Goal: Information Seeking & Learning: Learn about a topic

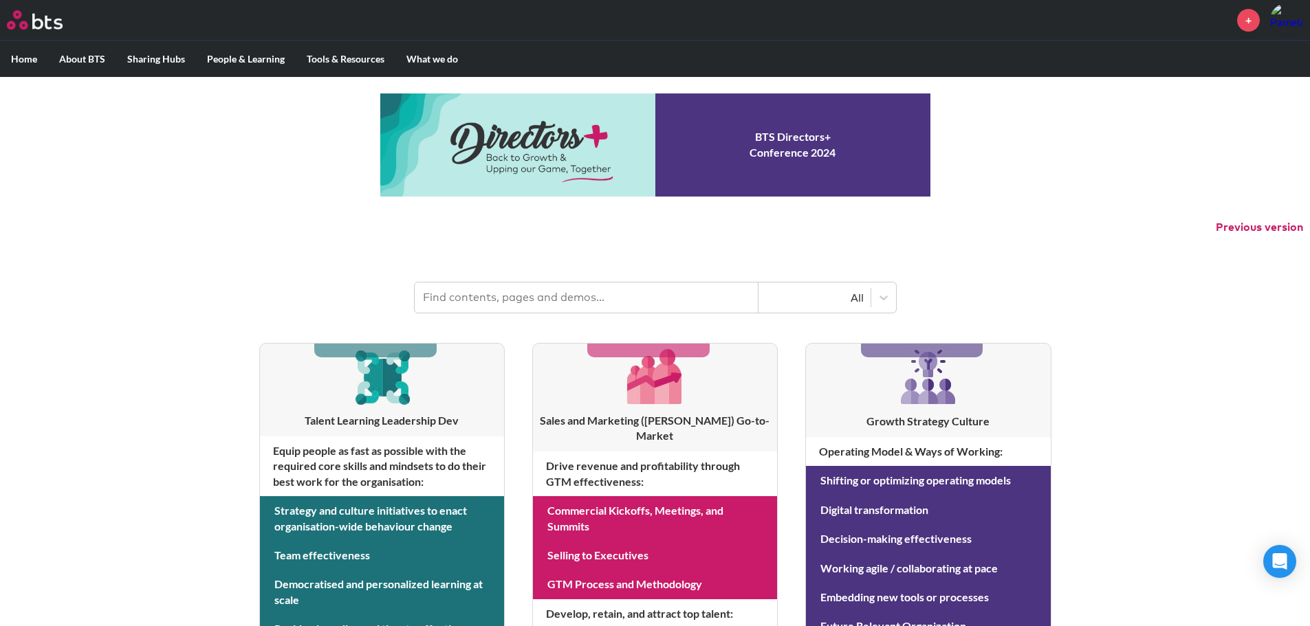
click at [463, 296] on input "text" at bounding box center [587, 298] width 344 height 30
type input "teaming"
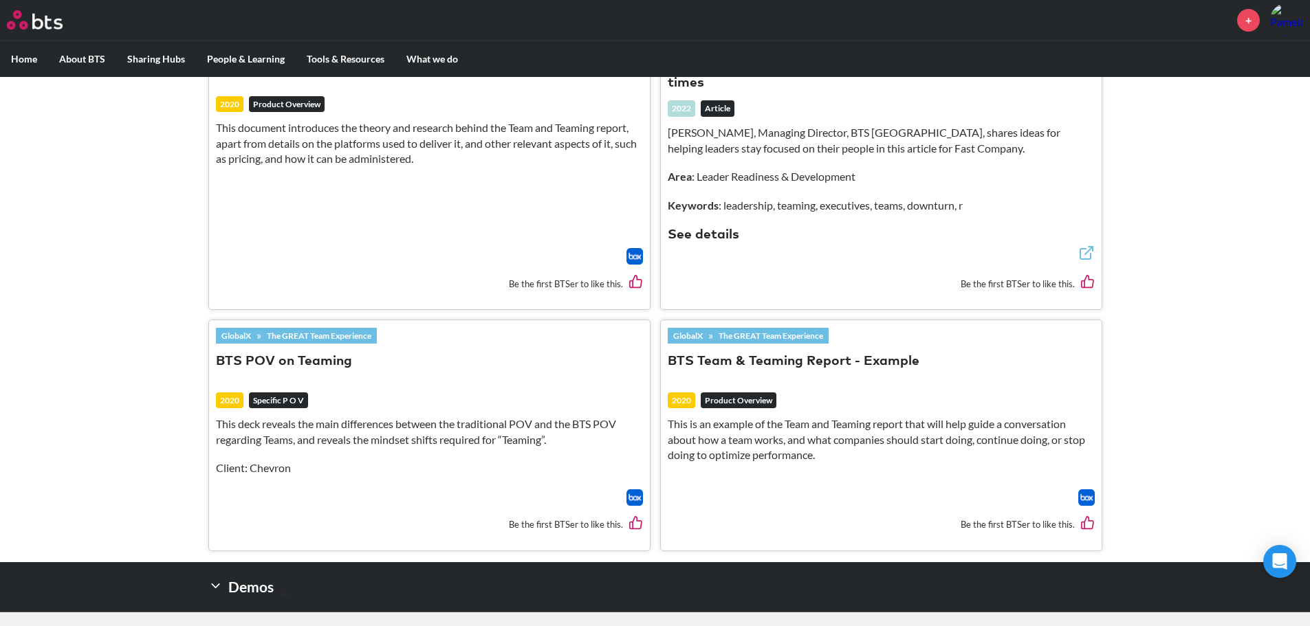
scroll to position [815, 0]
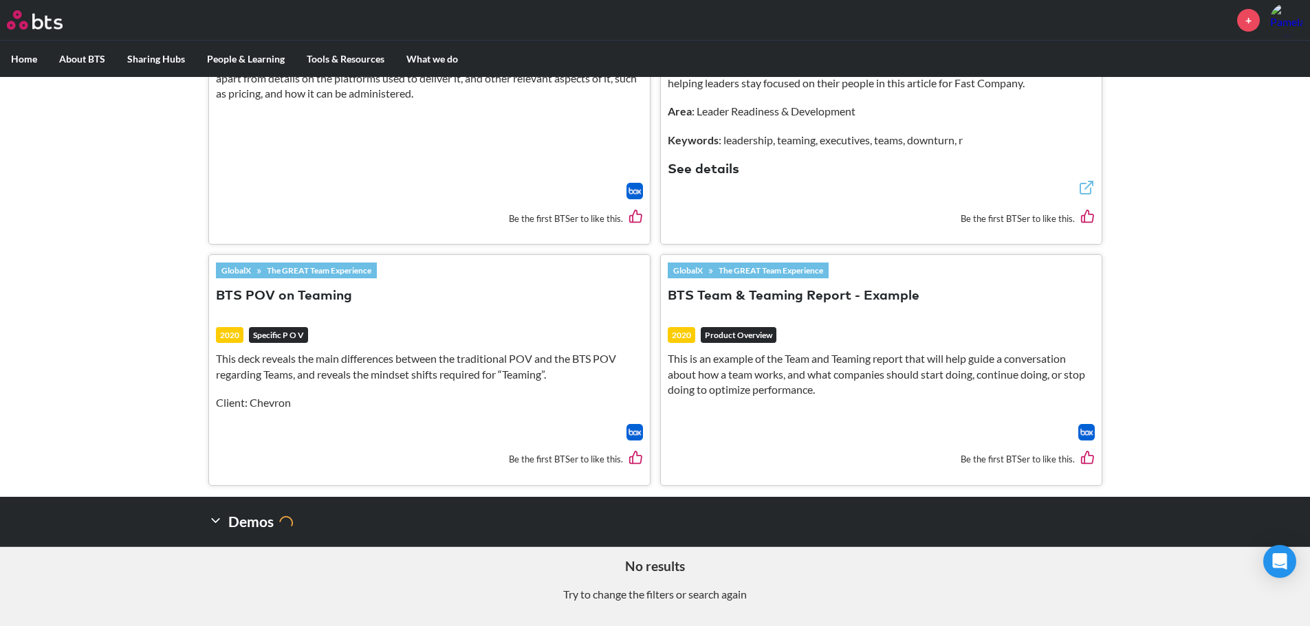
click at [314, 268] on link "The GREAT Team Experience" at bounding box center [318, 270] width 115 height 15
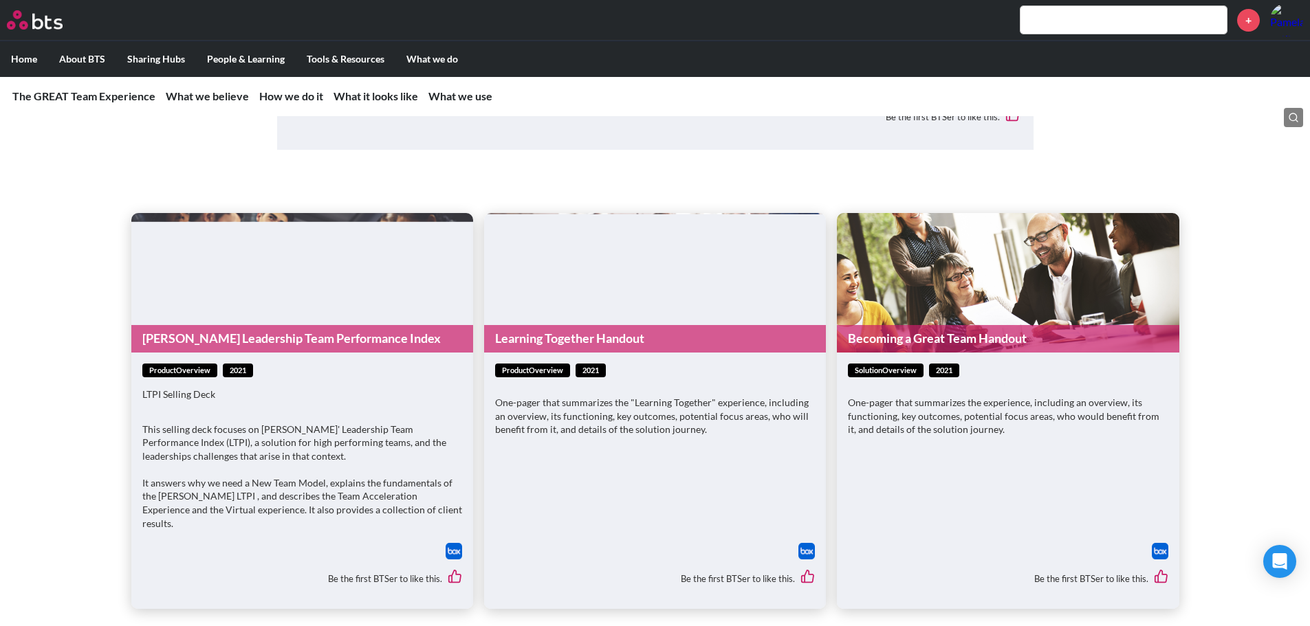
scroll to position [2238, 0]
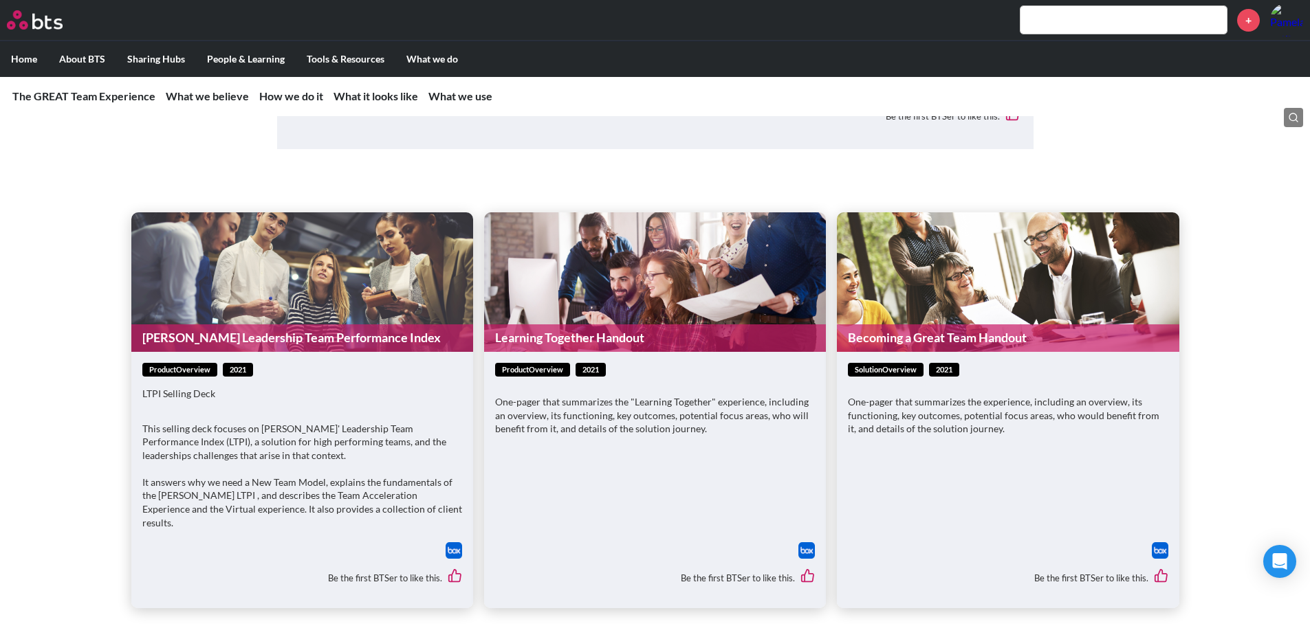
click at [582, 331] on link "Learning Together Handout" at bounding box center [655, 337] width 342 height 27
